Goal: Obtain resource: Obtain resource

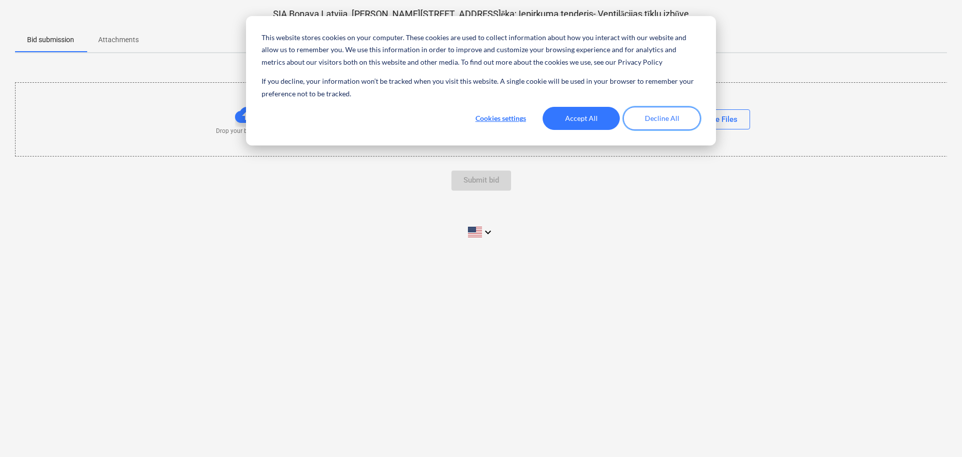
click at [667, 119] on button "Decline All" at bounding box center [661, 118] width 77 height 23
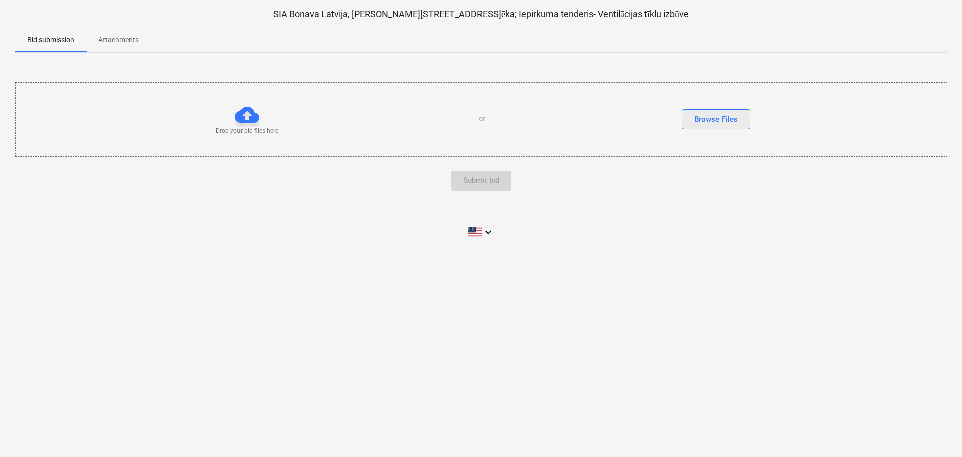
click at [730, 119] on div "Browse Files" at bounding box center [716, 119] width 43 height 13
click at [719, 121] on div "Browse Files" at bounding box center [716, 119] width 43 height 13
click at [242, 117] on div at bounding box center [247, 115] width 24 height 24
click at [710, 117] on div "Browse Files" at bounding box center [716, 119] width 43 height 13
click at [248, 116] on div at bounding box center [247, 115] width 24 height 24
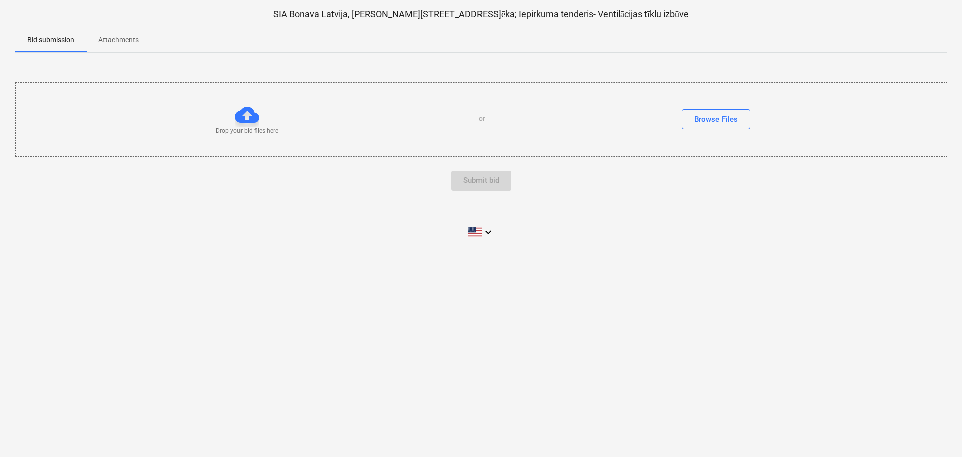
drag, startPoint x: 148, startPoint y: 38, endPoint x: 101, endPoint y: 39, distance: 46.6
click at [101, 39] on span "Attachments" at bounding box center [118, 40] width 65 height 17
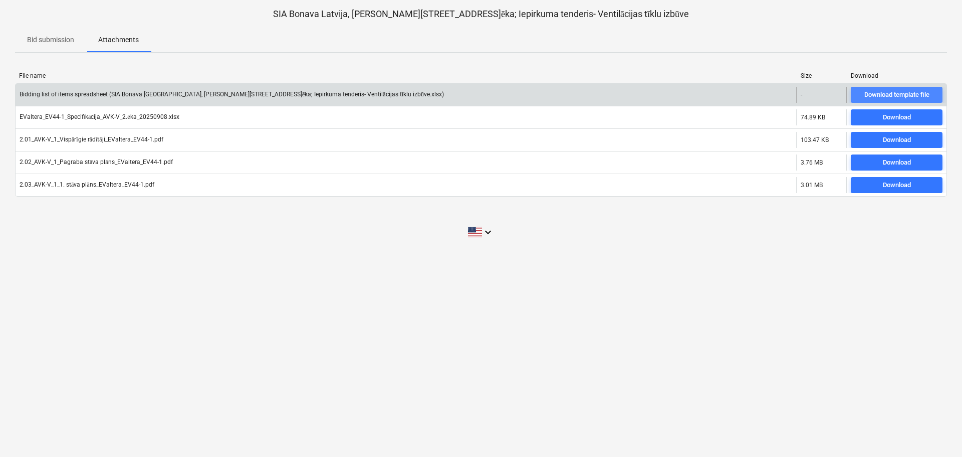
click at [900, 97] on div "Download template file" at bounding box center [897, 95] width 65 height 12
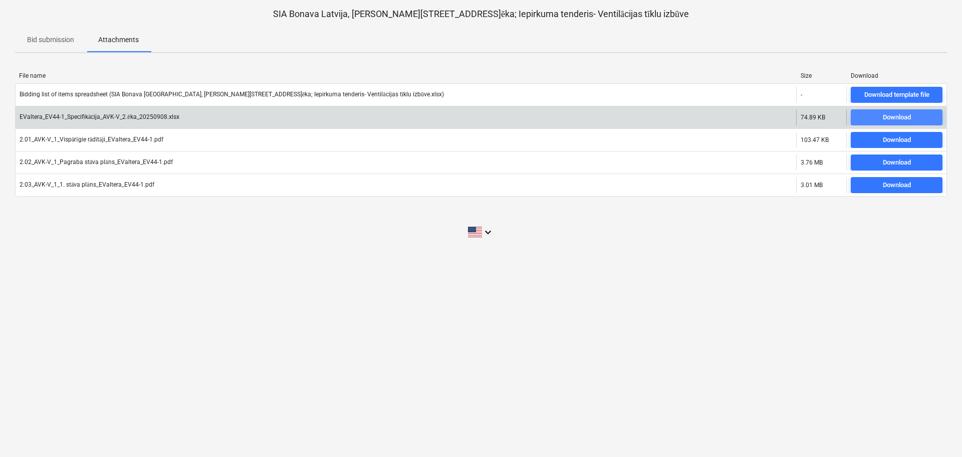
click at [903, 119] on div "Download" at bounding box center [897, 118] width 28 height 12
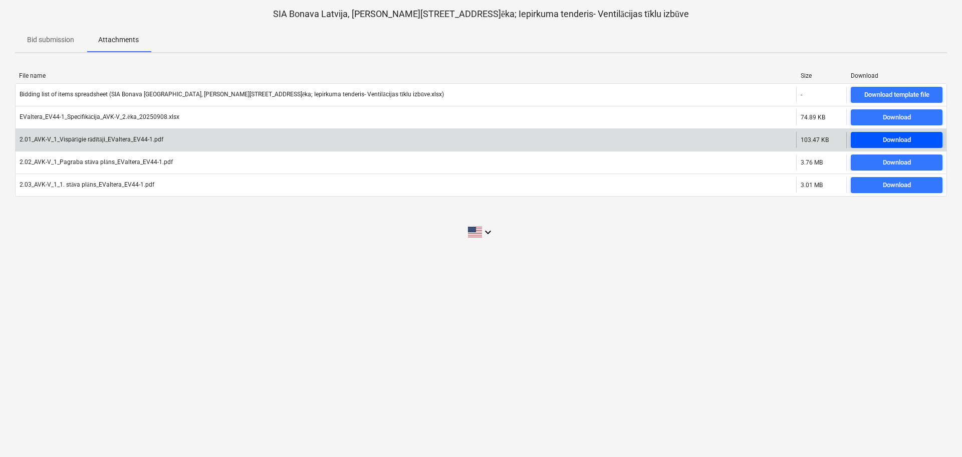
click at [894, 143] on div "Download" at bounding box center [897, 140] width 28 height 12
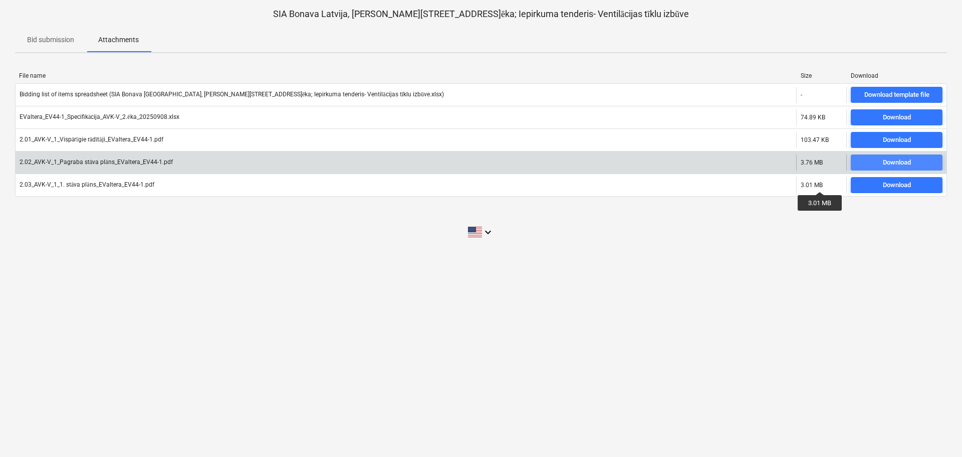
click at [913, 167] on span "Download" at bounding box center [897, 163] width 84 height 12
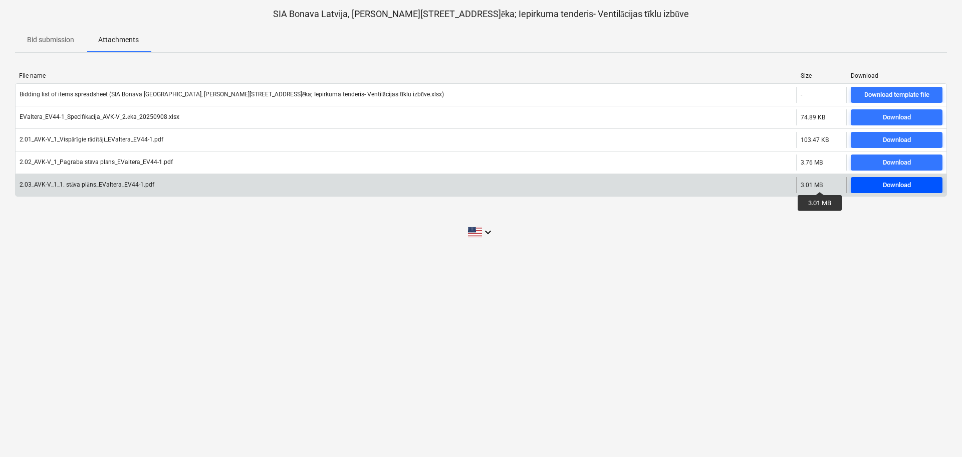
click at [903, 187] on div "Download" at bounding box center [897, 185] width 28 height 12
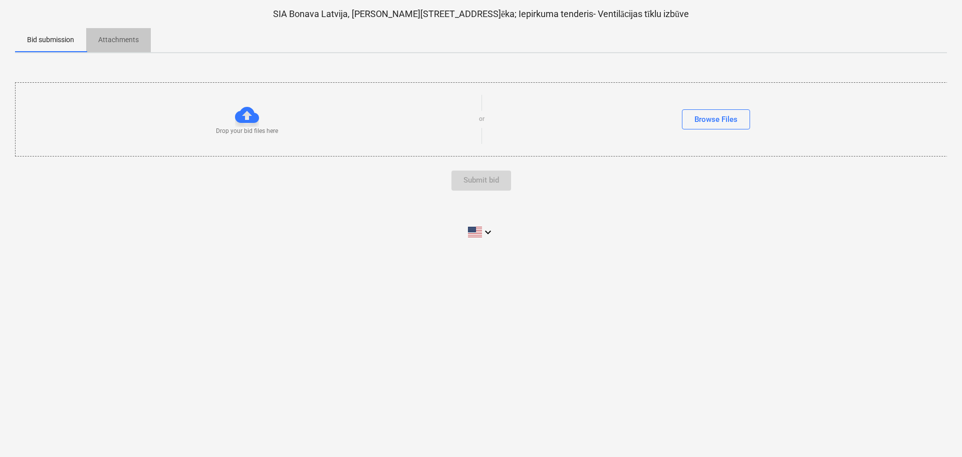
click at [117, 37] on p "Attachments" at bounding box center [118, 40] width 41 height 11
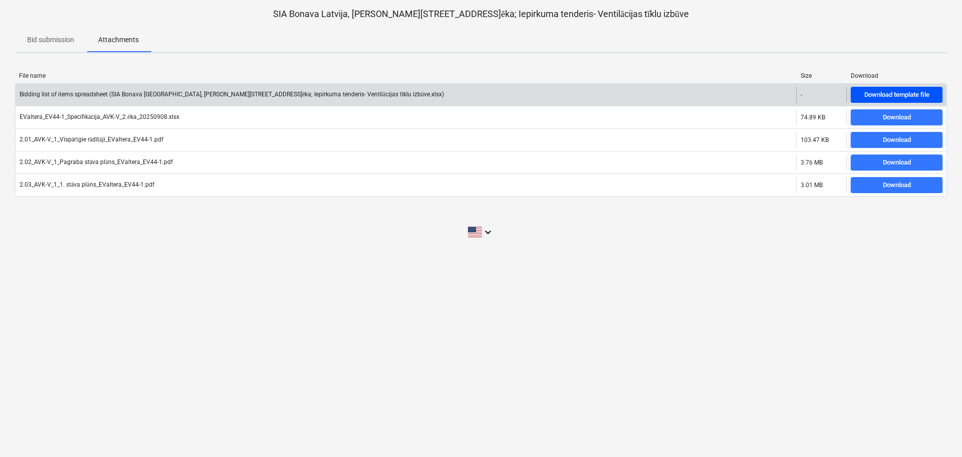
click at [901, 97] on div "Download template file" at bounding box center [897, 95] width 65 height 12
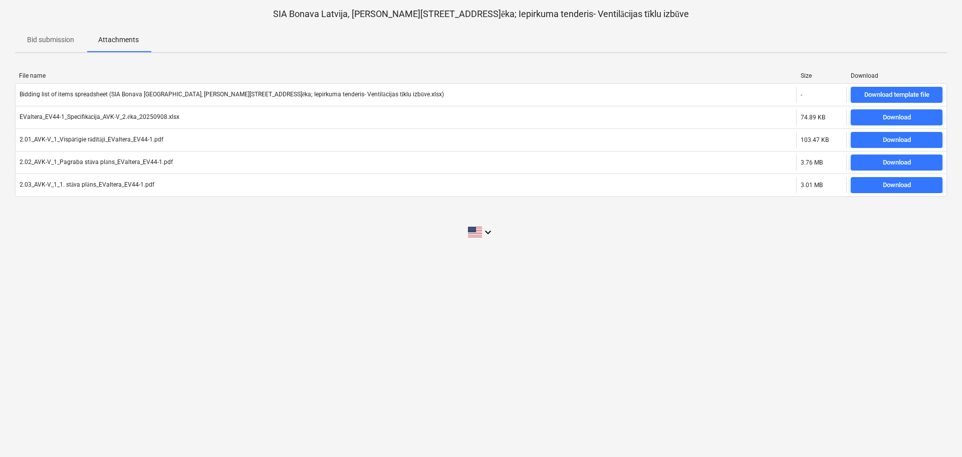
click at [660, 285] on div "SIA Bonava Latvija, Ēvalda Valtera iela 44, 2.ēka; Iepirkuma tenderis- Ventilāc…" at bounding box center [481, 228] width 962 height 457
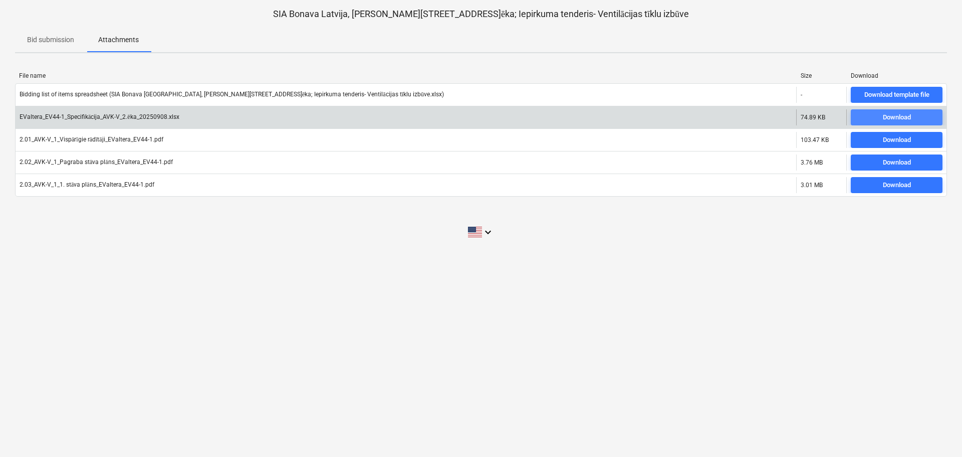
click at [922, 115] on span "Download" at bounding box center [897, 118] width 84 height 12
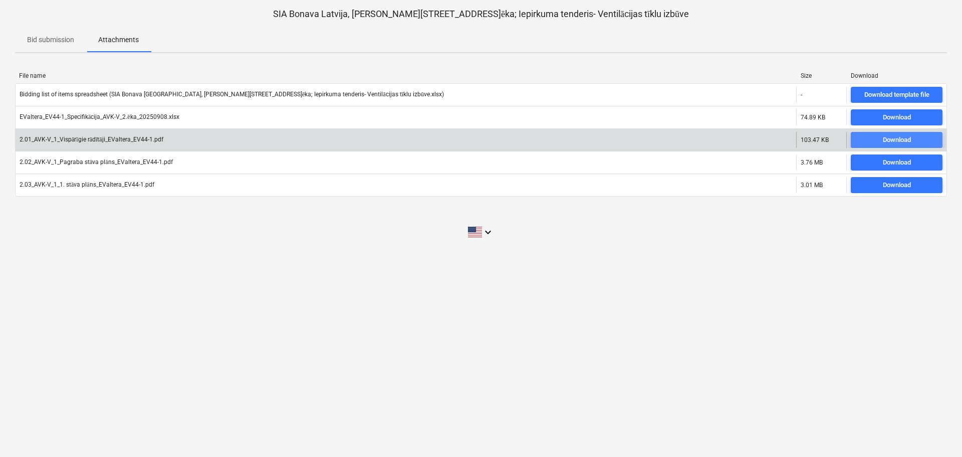
click at [879, 141] on span "Download" at bounding box center [897, 140] width 84 height 12
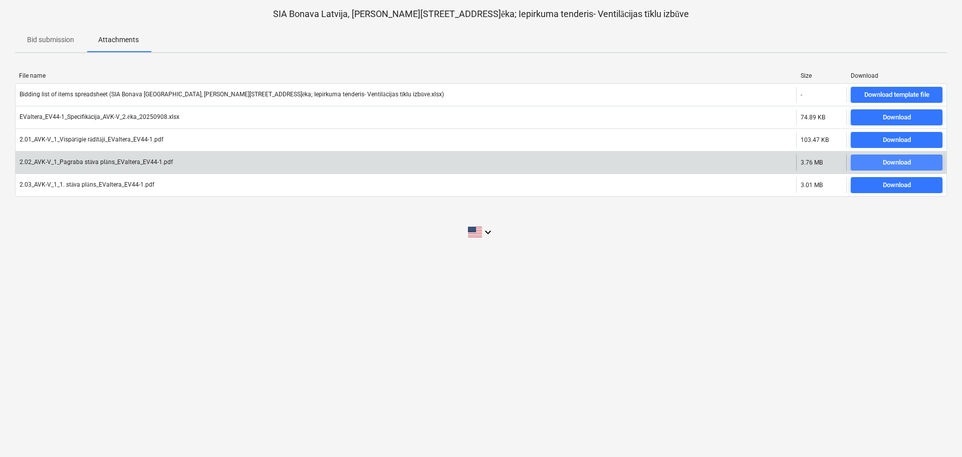
click at [932, 166] on span "Download" at bounding box center [897, 163] width 84 height 12
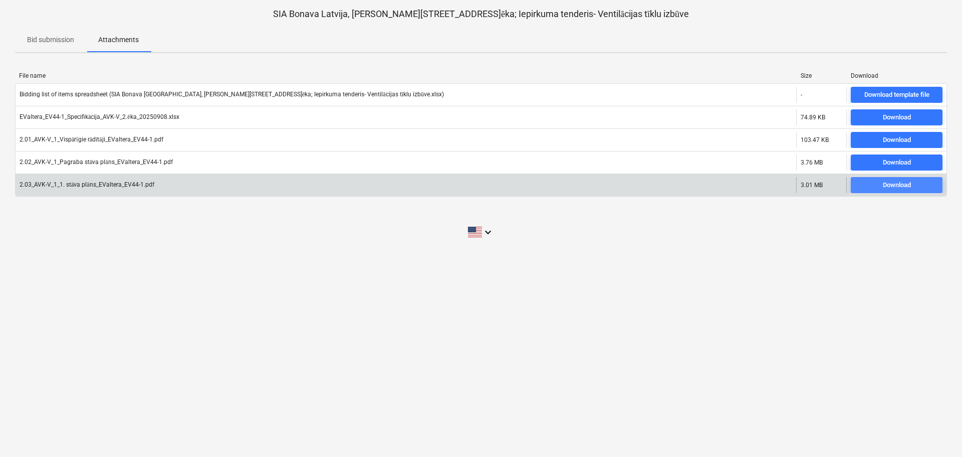
click at [899, 183] on div "Download" at bounding box center [897, 185] width 28 height 12
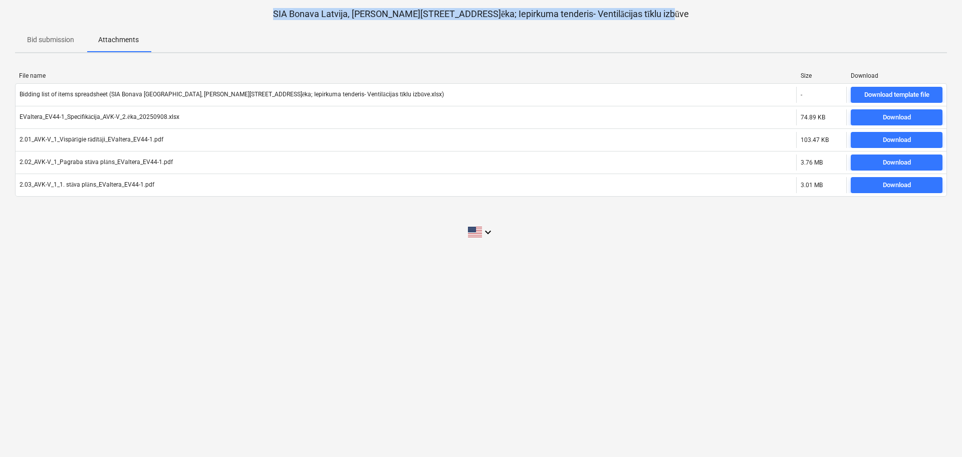
drag, startPoint x: 672, startPoint y: 13, endPoint x: 287, endPoint y: -2, distance: 385.2
click at [287, 0] on html "SIA Bonava Latvija, Ēvalda Valtera iela 44, 2.ēka; Iepirkuma tenderis- Ventilāc…" at bounding box center [481, 228] width 962 height 457
copy p "SIA Bonava Latvija, [PERSON_NAME][STREET_ADDRESS]ēka; Iepirkuma tenderis- Venti…"
